Goal: Task Accomplishment & Management: Use online tool/utility

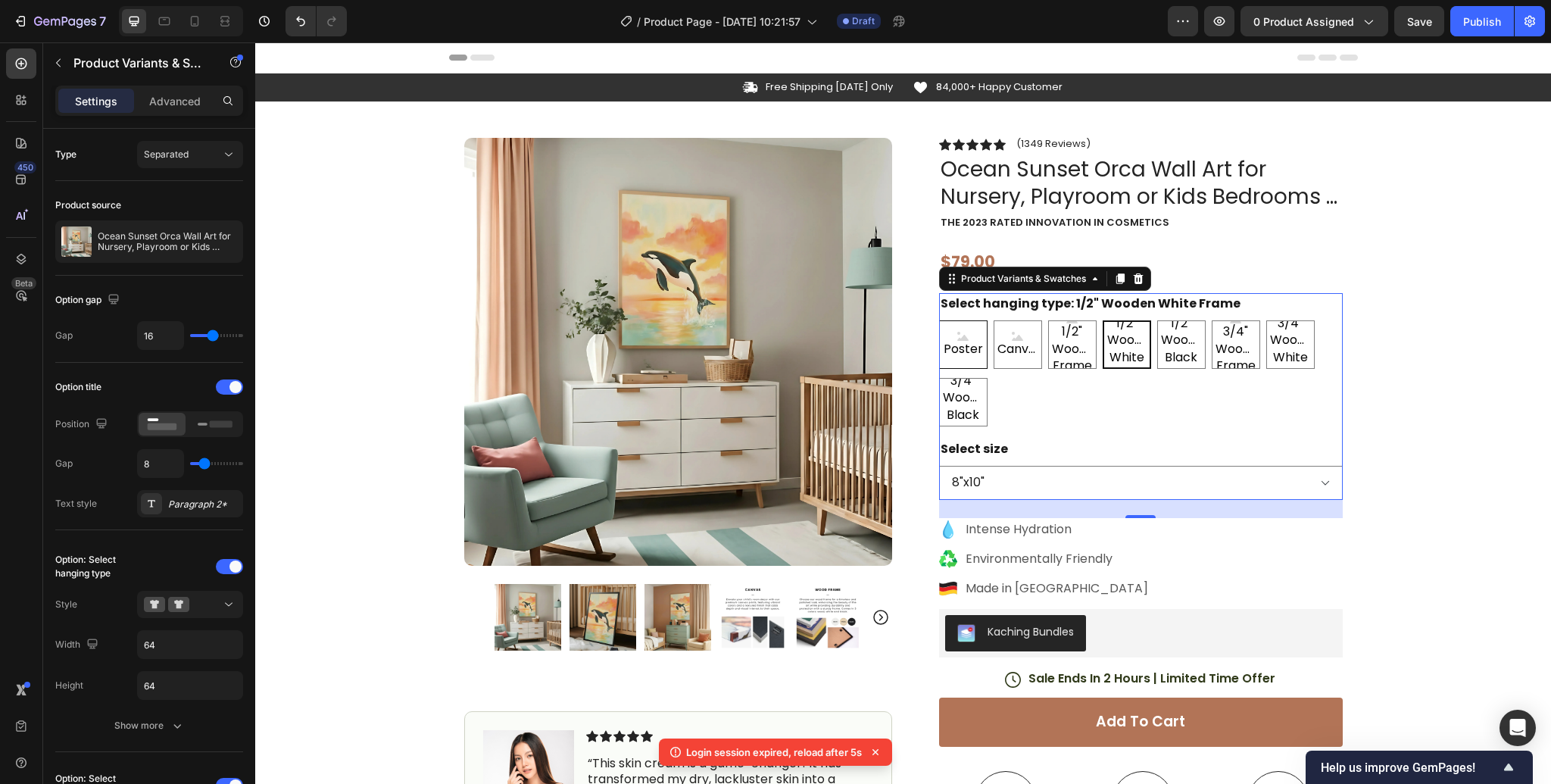
click at [972, 348] on span "Poster" at bounding box center [963, 348] width 46 height 16
click at [939, 320] on input "Poster Poster Poster" at bounding box center [938, 319] width 1 height 1
radio input "true"
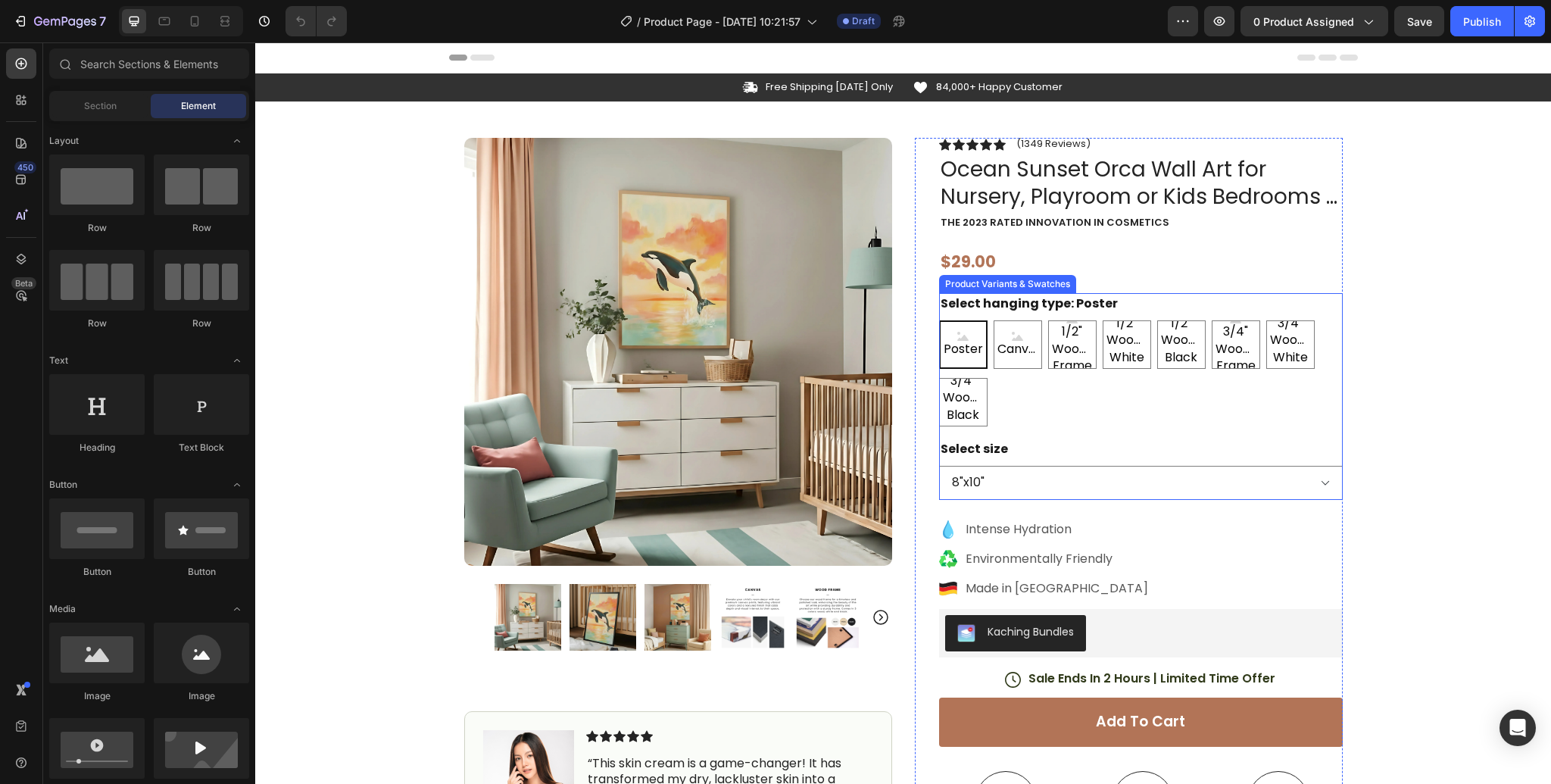
click at [965, 332] on icon at bounding box center [962, 337] width 11 height 9
click at [939, 320] on input "Poster Poster Poster" at bounding box center [938, 319] width 1 height 1
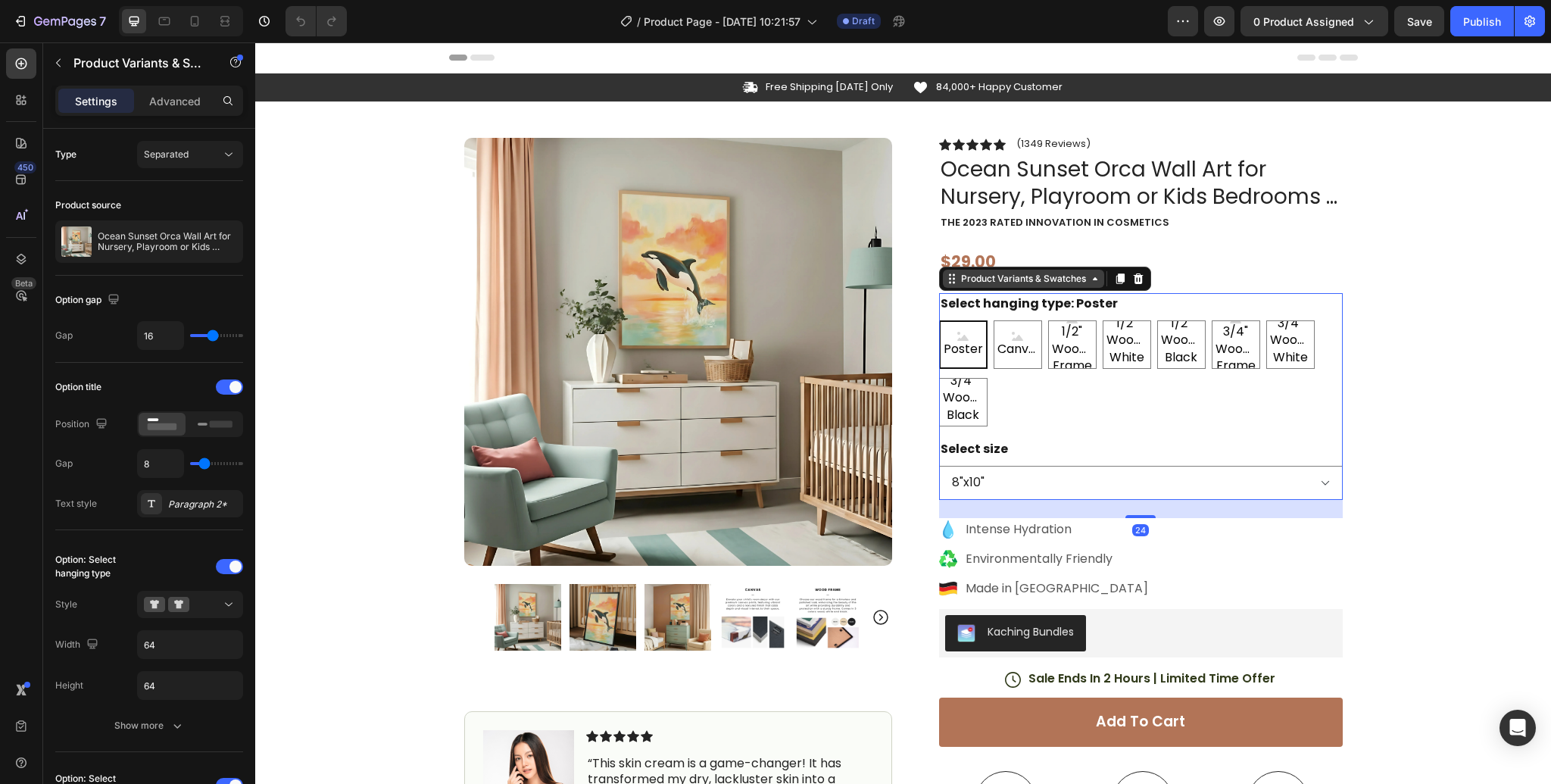
click at [1092, 280] on icon at bounding box center [1094, 278] width 12 height 12
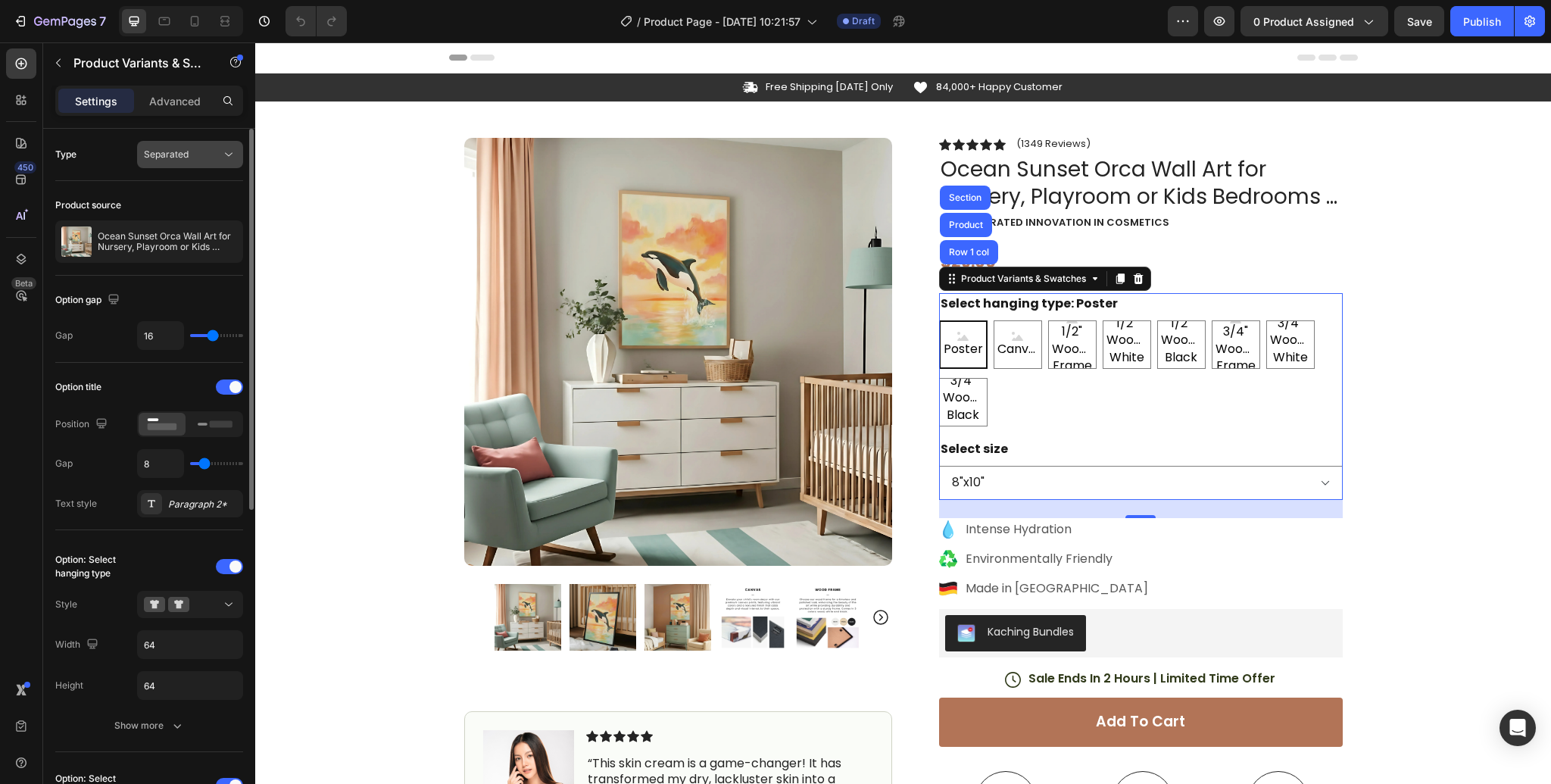
click at [218, 155] on div "Separated" at bounding box center [182, 154] width 77 height 13
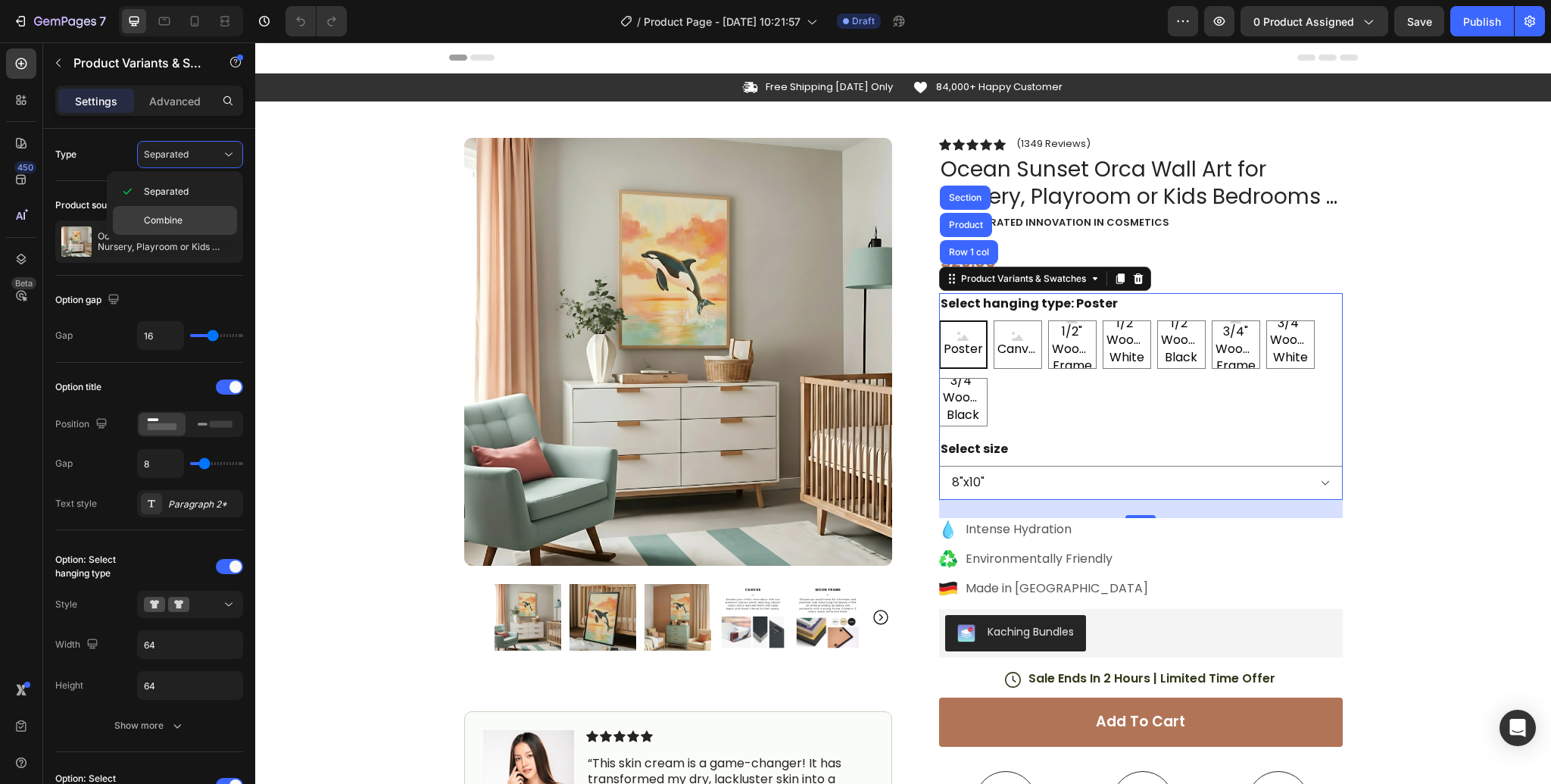
click at [162, 214] on span "Combine" at bounding box center [162, 220] width 38 height 13
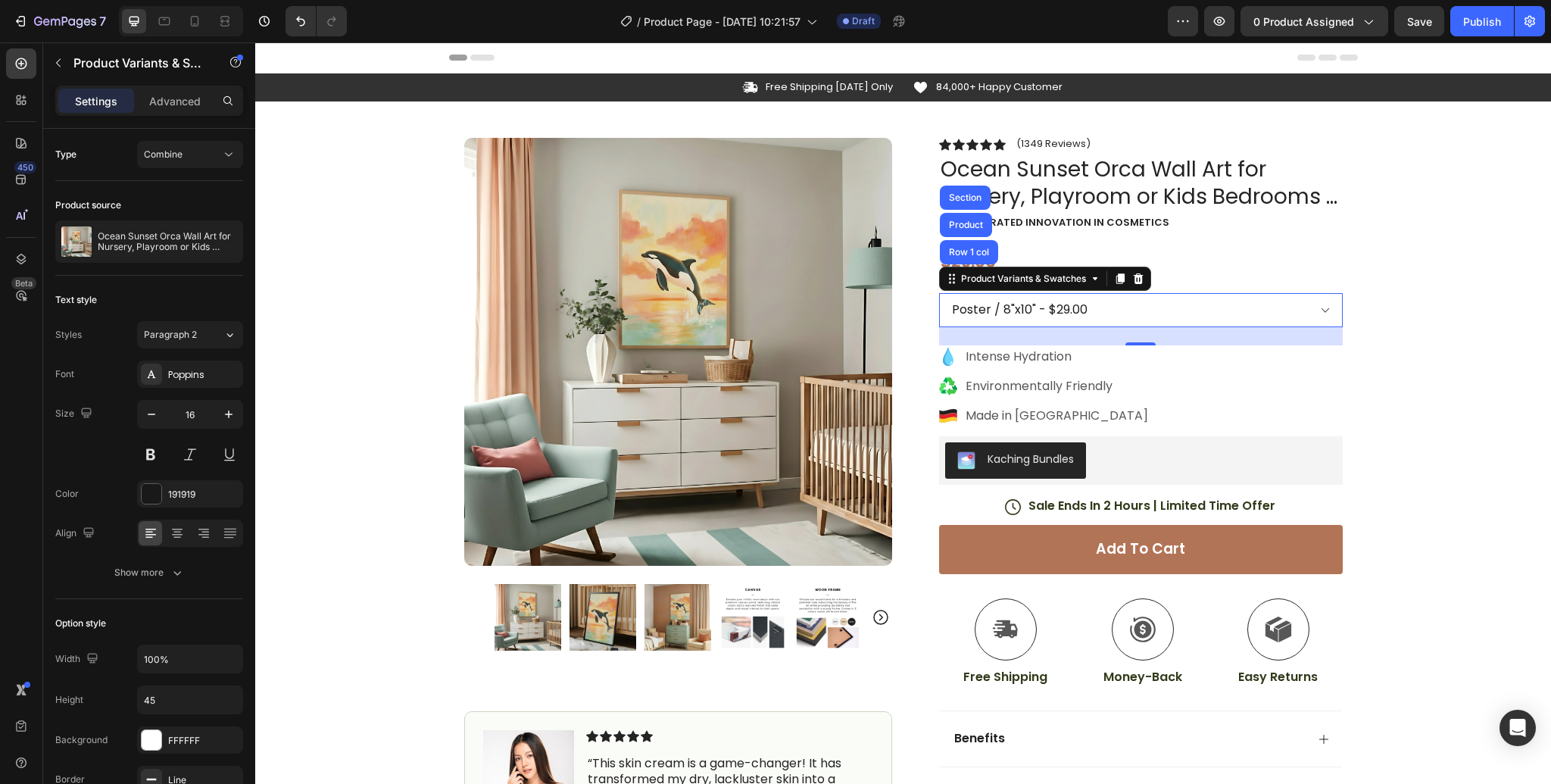
click at [1106, 315] on select "Poster / 8"x10" - $29.00 Poster / 16"x20" - $34.00 Poster / 18"x24" - $39.00 Po…" at bounding box center [1140, 309] width 403 height 34
click at [939, 293] on select "Poster / 8"x10" - $29.00 Poster / 16"x20" - $34.00 Poster / 18"x24" - $39.00 Po…" at bounding box center [1140, 309] width 403 height 34
click at [204, 162] on button "Combine" at bounding box center [190, 154] width 106 height 27
click at [199, 183] on div "Separated" at bounding box center [175, 191] width 124 height 29
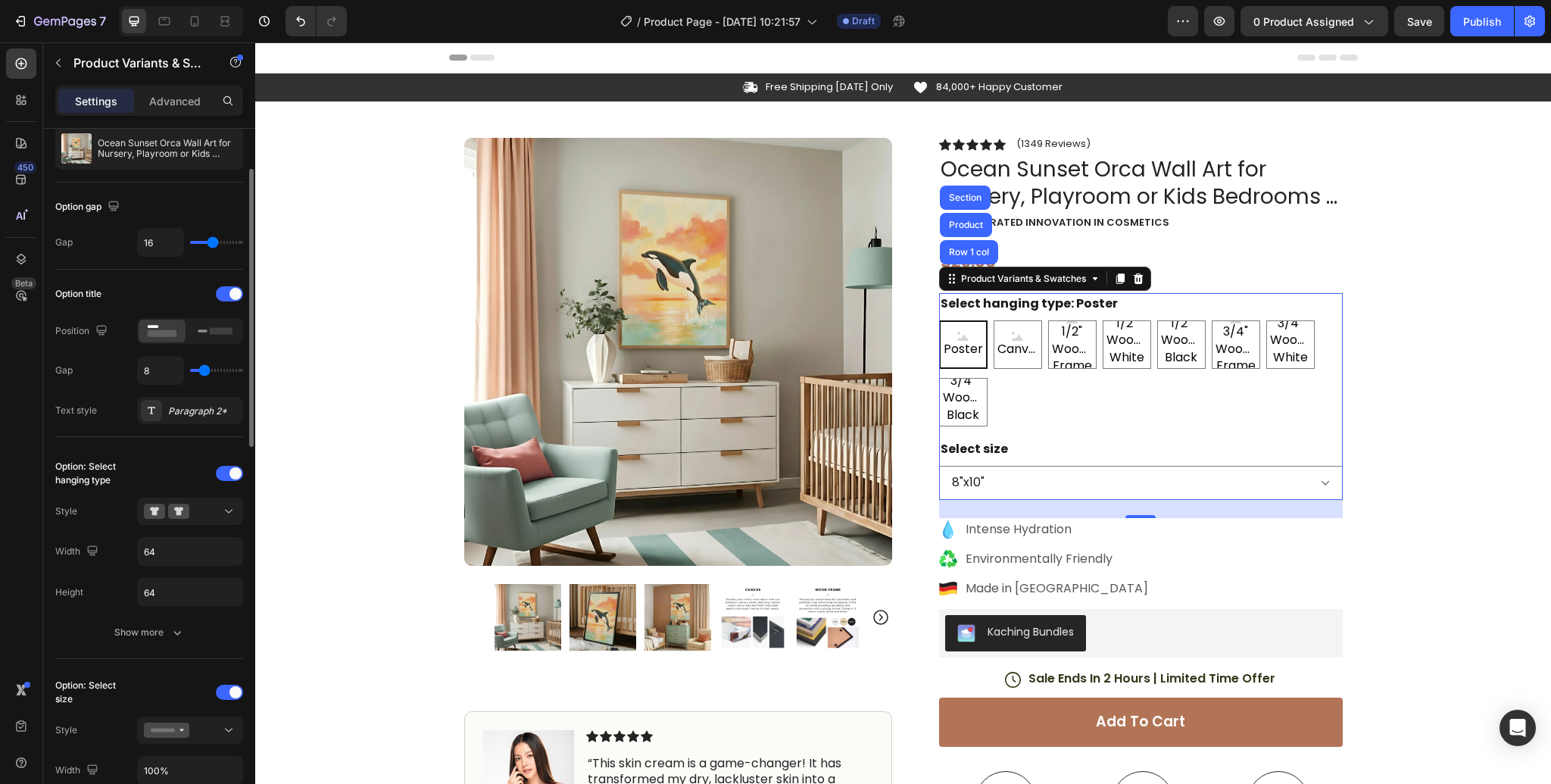
scroll to position [97, 0]
click at [225, 472] on div at bounding box center [229, 469] width 27 height 15
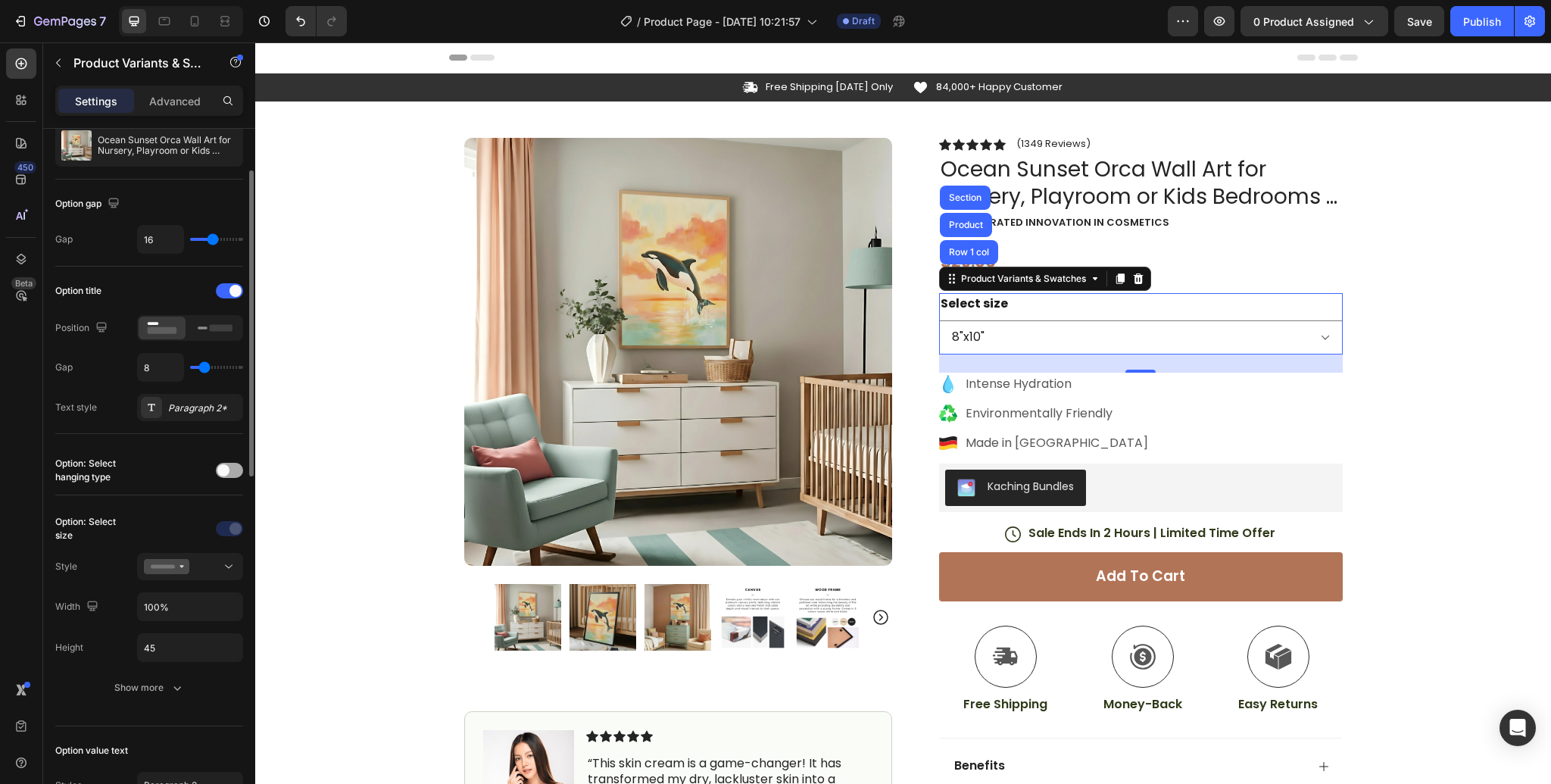
click at [225, 472] on span at bounding box center [223, 469] width 12 height 12
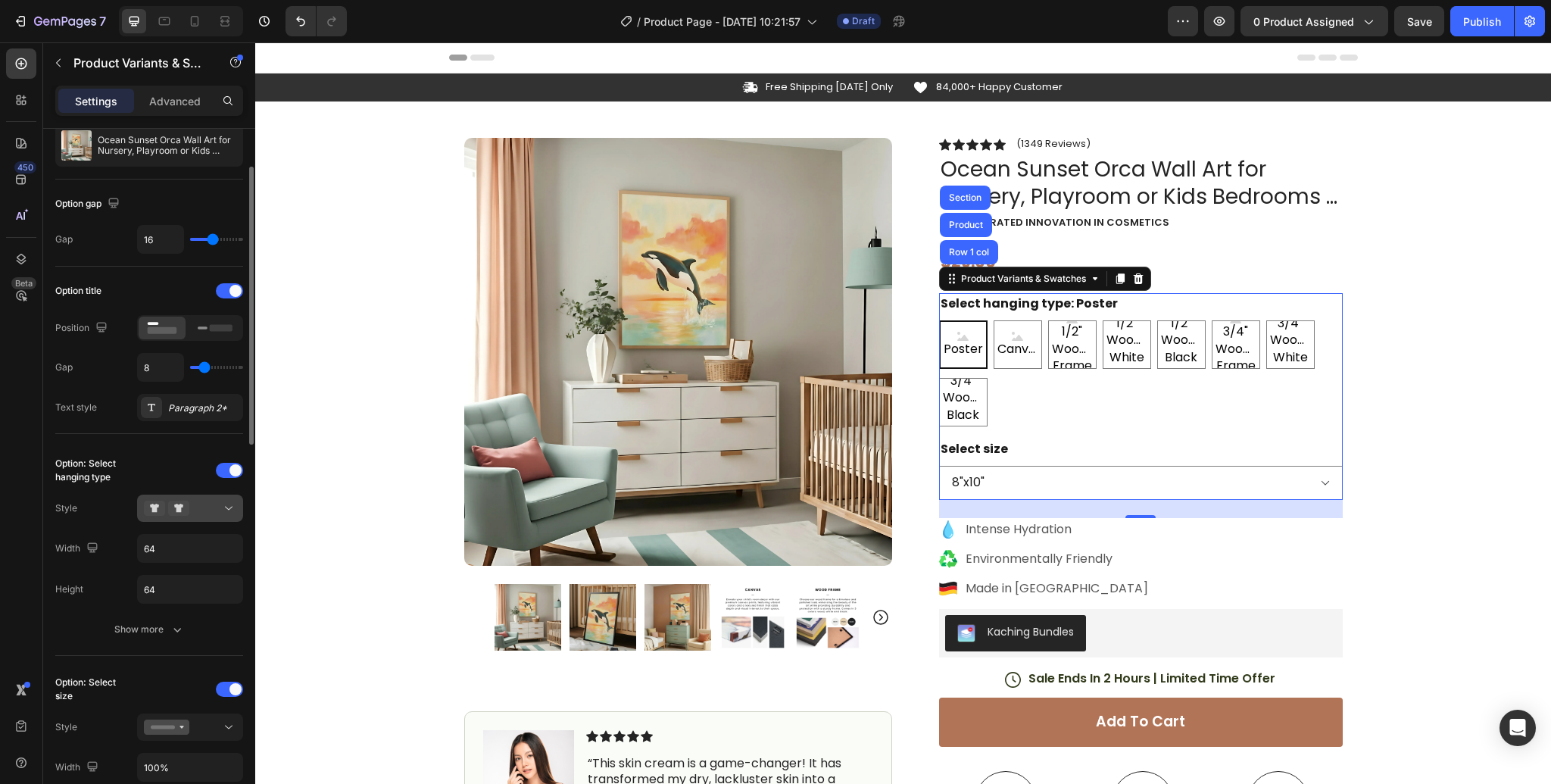
click at [181, 505] on icon at bounding box center [179, 508] width 9 height 9
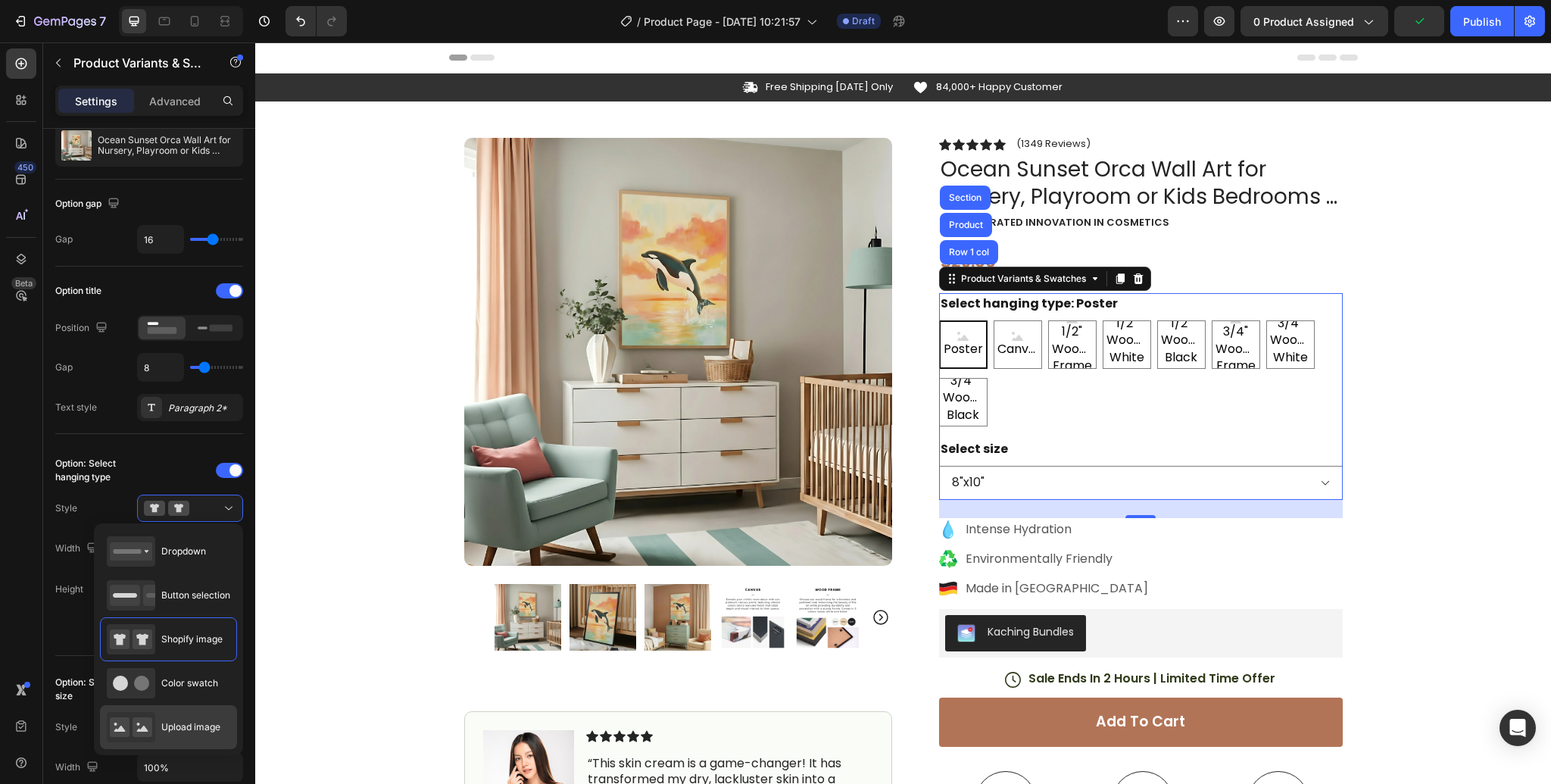
click at [180, 735] on div "Upload image" at bounding box center [163, 727] width 114 height 31
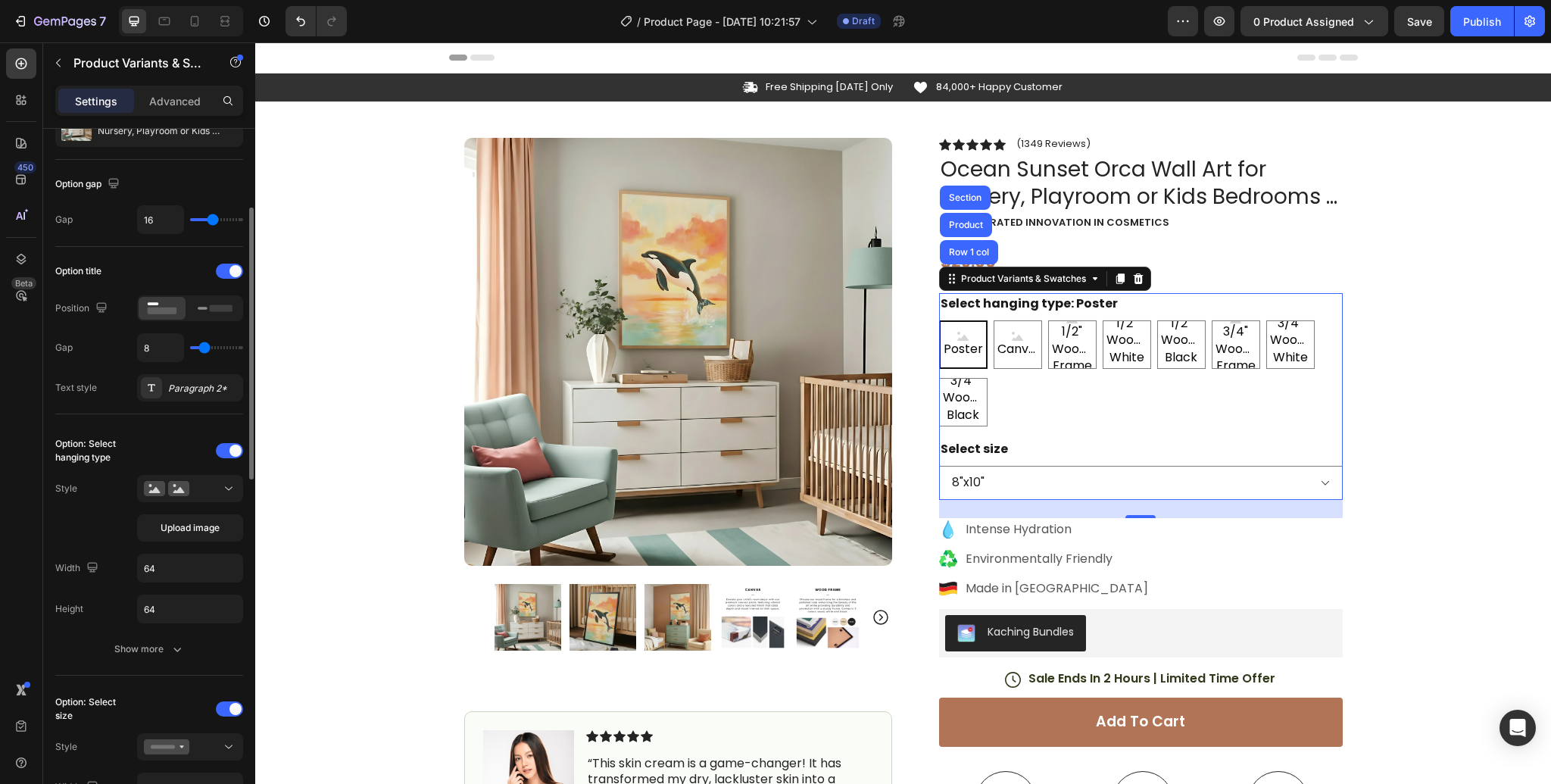
scroll to position [140, 0]
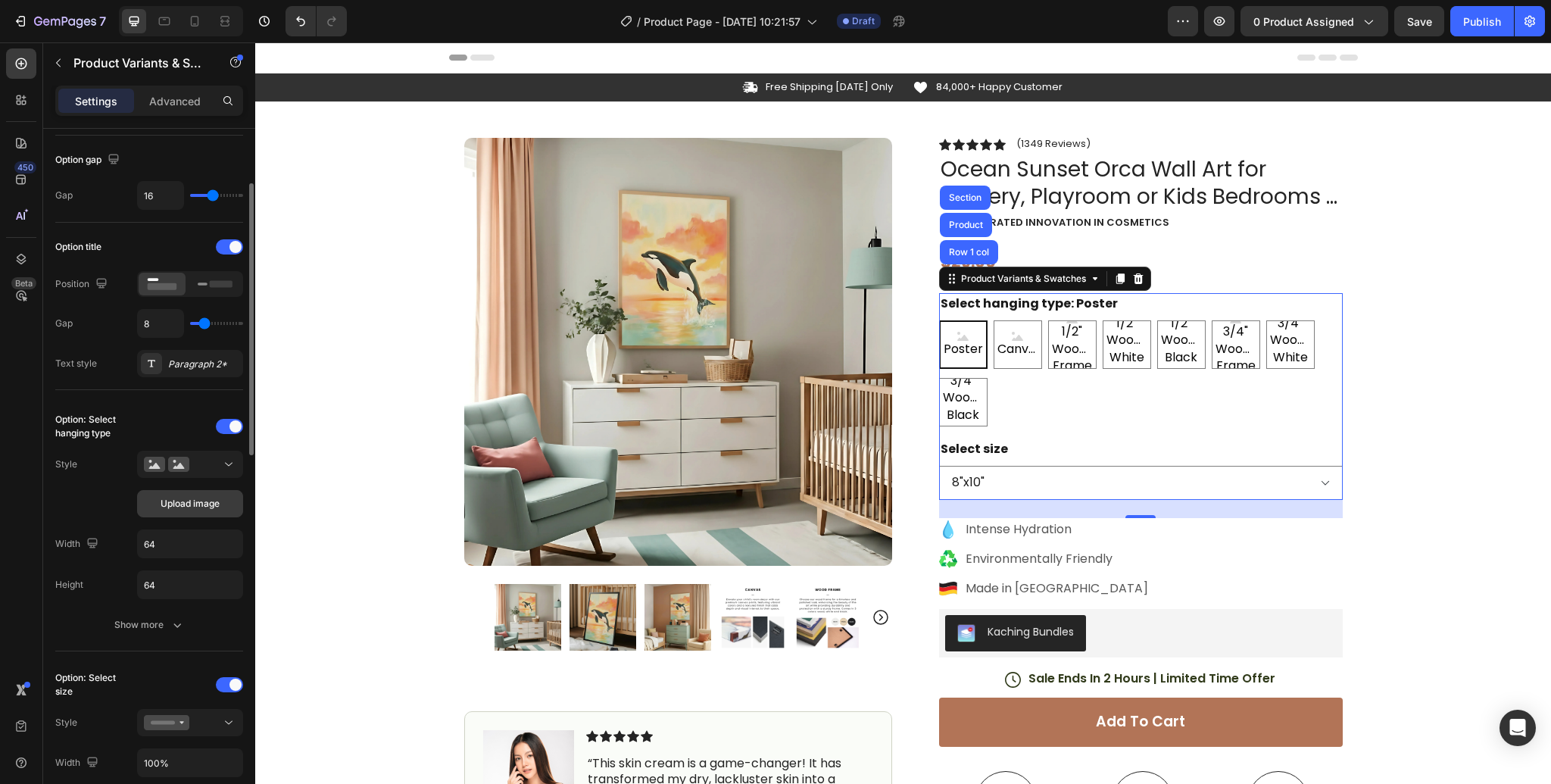
click at [188, 498] on span "Upload image" at bounding box center [190, 503] width 59 height 13
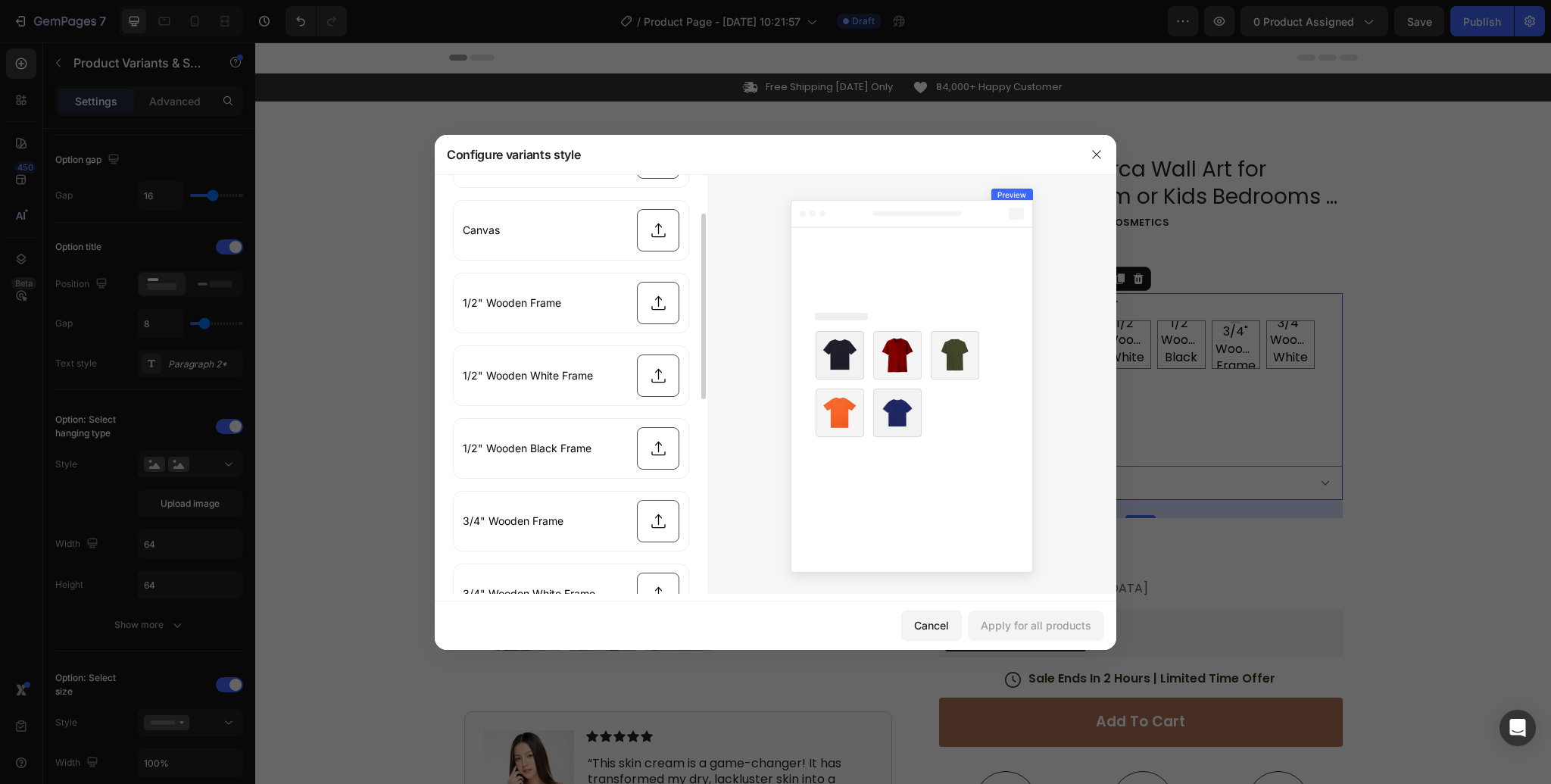
scroll to position [77, 0]
click at [1100, 154] on icon "button" at bounding box center [1096, 154] width 12 height 12
